Goal: Information Seeking & Learning: Learn about a topic

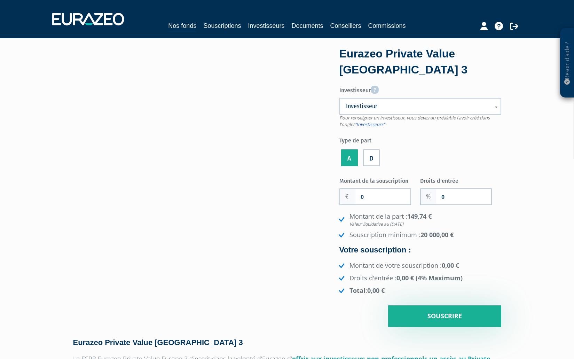
scroll to position [1941, 0]
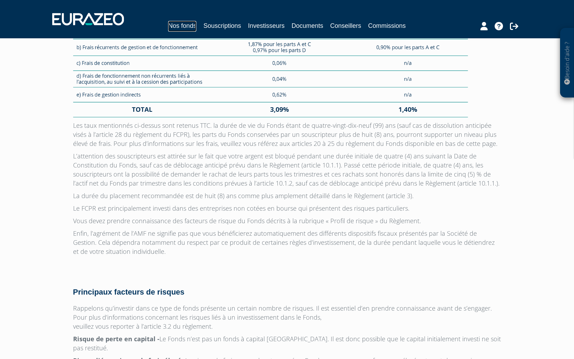
click at [183, 27] on link "Nos fonds" at bounding box center [182, 26] width 28 height 11
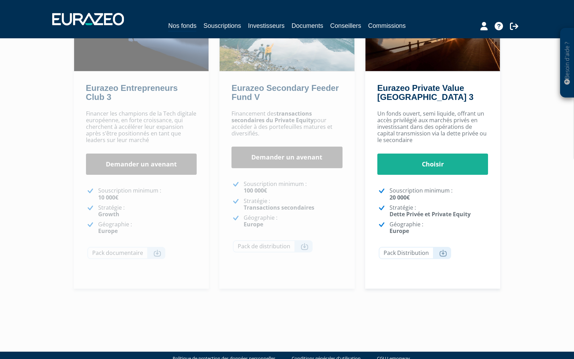
scroll to position [106, 0]
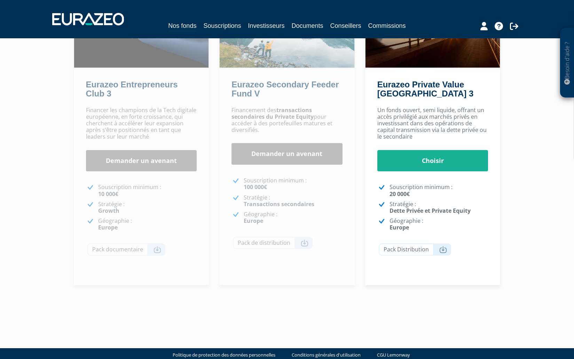
click at [162, 185] on p "Souscription minimum : 10 000€" at bounding box center [147, 190] width 99 height 13
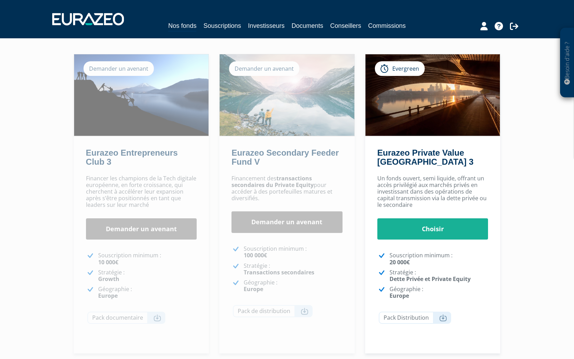
scroll to position [35, 0]
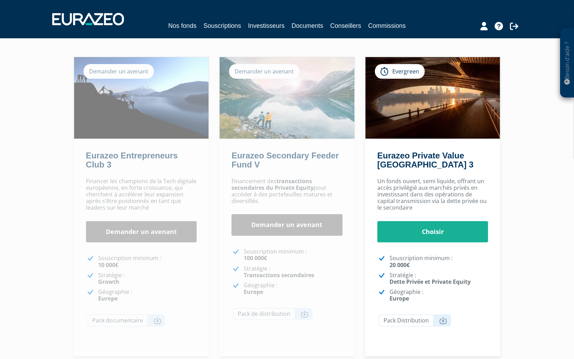
click at [139, 69] on div "Demander un avenant" at bounding box center [119, 71] width 70 height 15
click at [260, 63] on img at bounding box center [287, 97] width 135 height 81
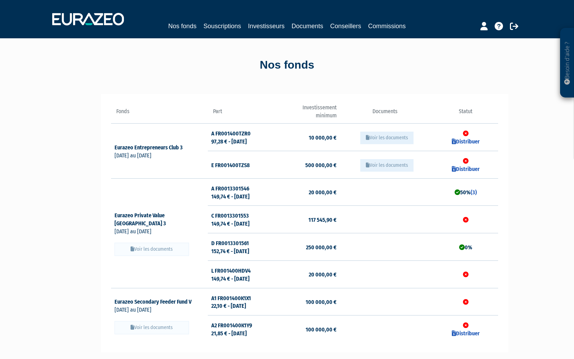
click at [395, 139] on button "Voir les documents" at bounding box center [386, 138] width 53 height 13
click at [379, 165] on button "Voir les documents" at bounding box center [386, 165] width 53 height 13
click at [383, 133] on button "Voir les documents" at bounding box center [386, 138] width 53 height 13
click at [467, 134] on icon at bounding box center [466, 133] width 6 height 6
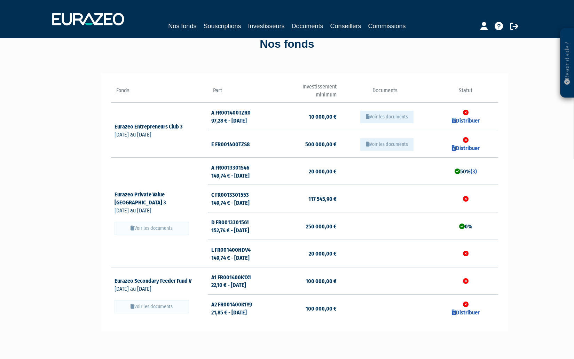
scroll to position [35, 0]
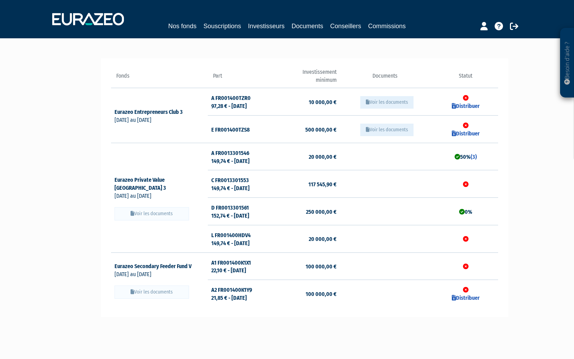
click at [462, 153] on td "50% (3)" at bounding box center [465, 156] width 64 height 27
click at [160, 207] on button "Voir les documents" at bounding box center [151, 213] width 74 height 13
click at [172, 185] on icon at bounding box center [169, 188] width 6 height 6
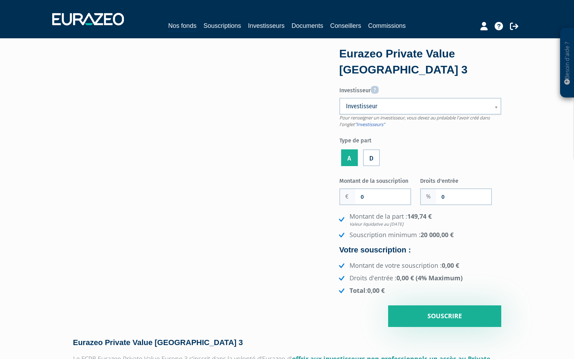
click at [368, 150] on label "D" at bounding box center [371, 157] width 17 height 17
click at [0, 0] on input "D" at bounding box center [0, 0] width 0 height 0
click at [346, 153] on label "A" at bounding box center [349, 157] width 17 height 17
click at [0, 0] on input "A" at bounding box center [0, 0] width 0 height 0
click at [371, 155] on label "D" at bounding box center [371, 157] width 17 height 17
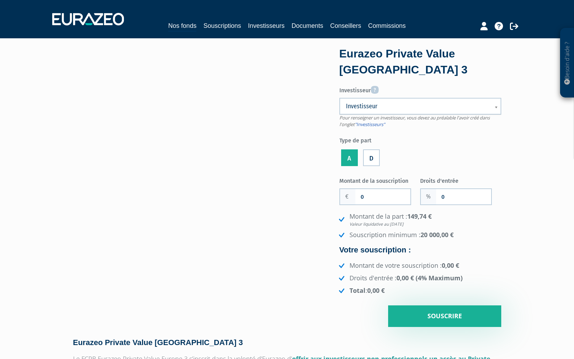
click at [0, 0] on input "D" at bounding box center [0, 0] width 0 height 0
click at [351, 155] on label "A" at bounding box center [349, 157] width 17 height 17
click at [0, 0] on input "A" at bounding box center [0, 0] width 0 height 0
click at [365, 157] on li "D" at bounding box center [371, 156] width 20 height 23
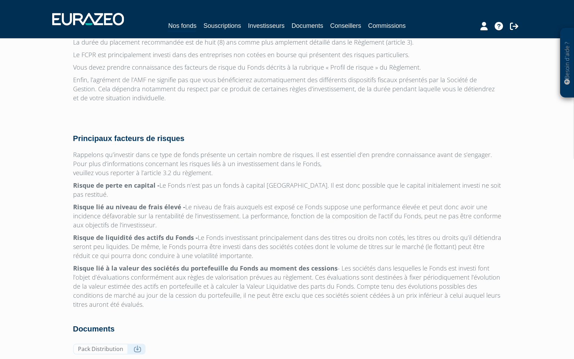
scroll to position [2154, 0]
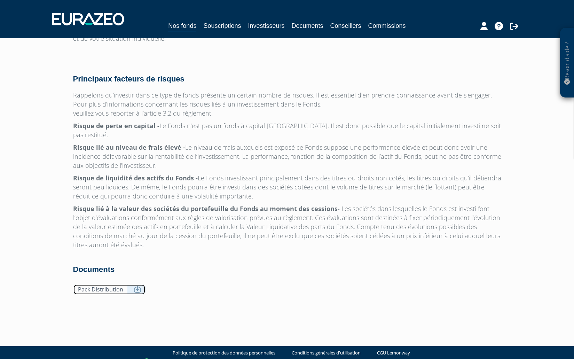
click at [116, 284] on link "Pack Distribution" at bounding box center [109, 289] width 72 height 11
